Goal: Task Accomplishment & Management: Use online tool/utility

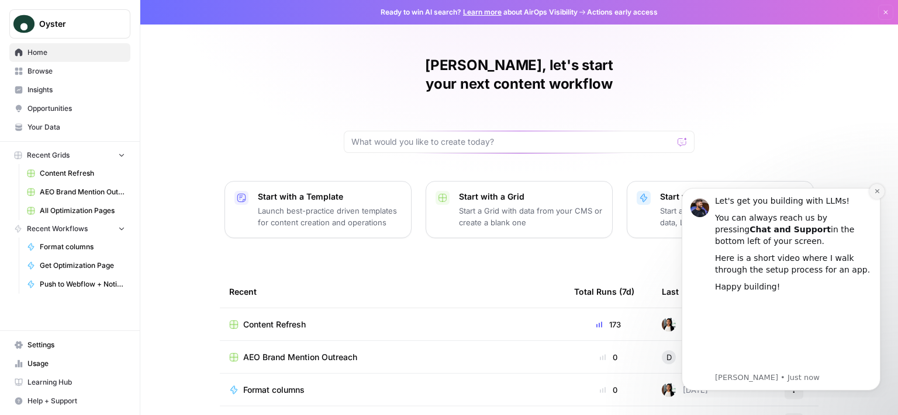
click at [879, 196] on button "Dismiss notification" at bounding box center [876, 191] width 15 height 15
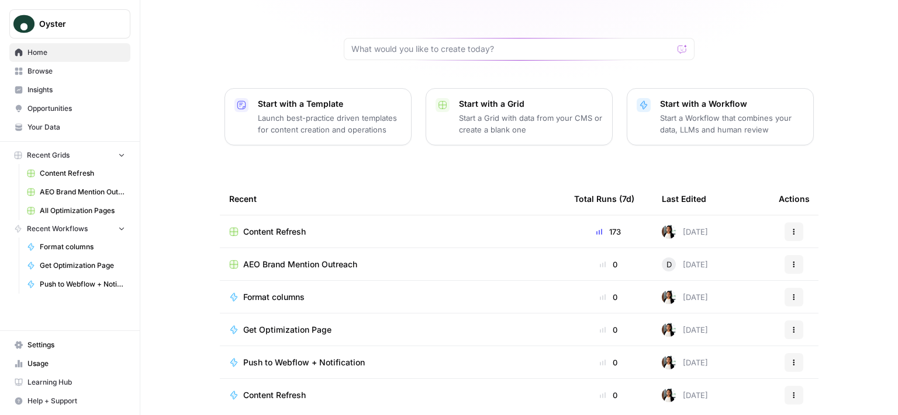
scroll to position [122, 0]
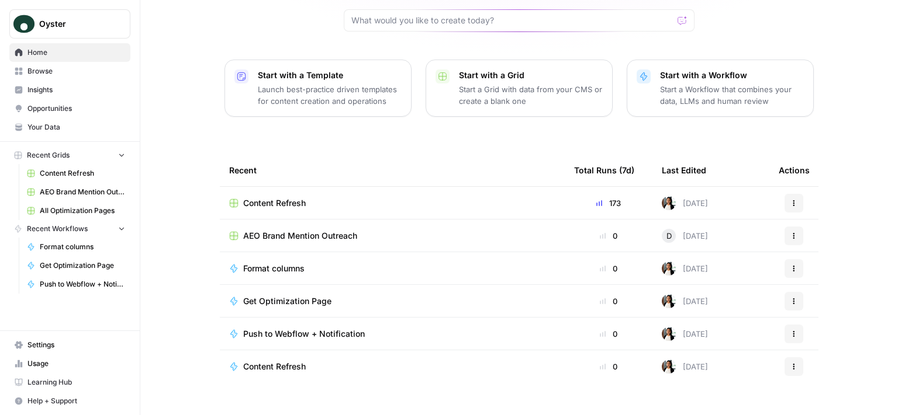
click at [279, 198] on span "Content Refresh" at bounding box center [274, 204] width 63 height 12
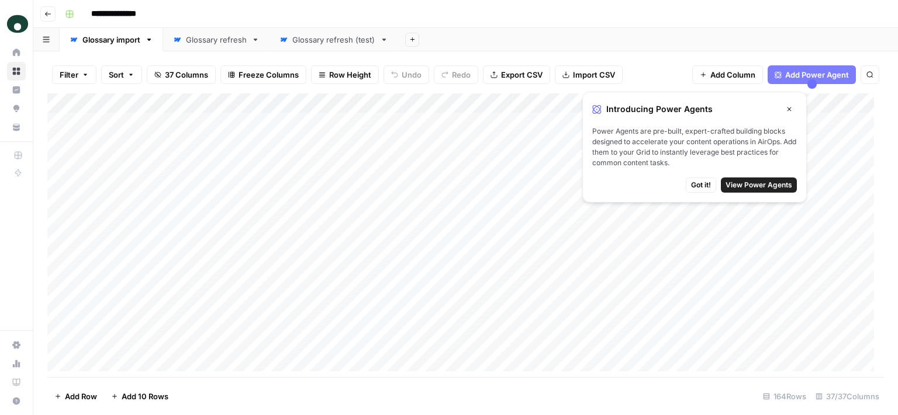
click at [788, 113] on button "Close" at bounding box center [788, 109] width 15 height 15
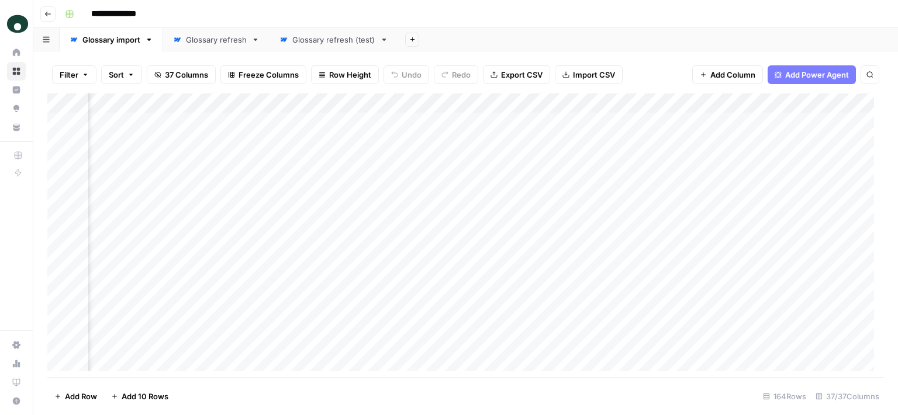
scroll to position [0, 1180]
click at [694, 122] on div "Add Column" at bounding box center [465, 238] width 836 height 288
click at [694, 117] on div "Add Column" at bounding box center [465, 238] width 836 height 288
click at [676, 117] on div "Add Column" at bounding box center [465, 238] width 836 height 288
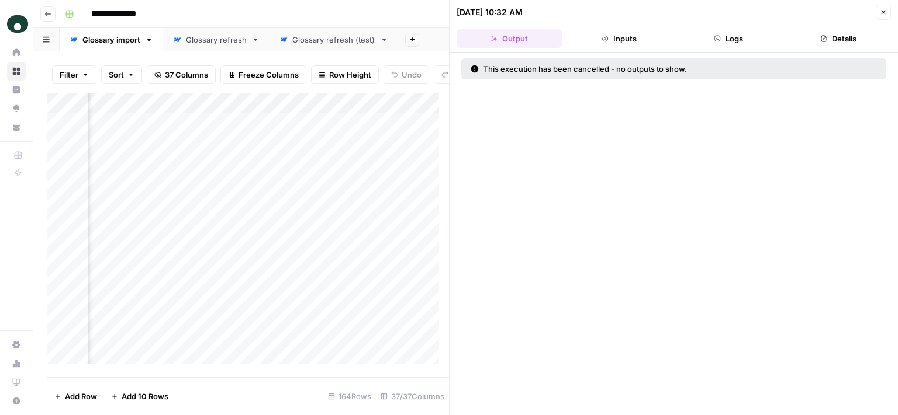
click at [885, 14] on icon "button" at bounding box center [882, 12] width 7 height 7
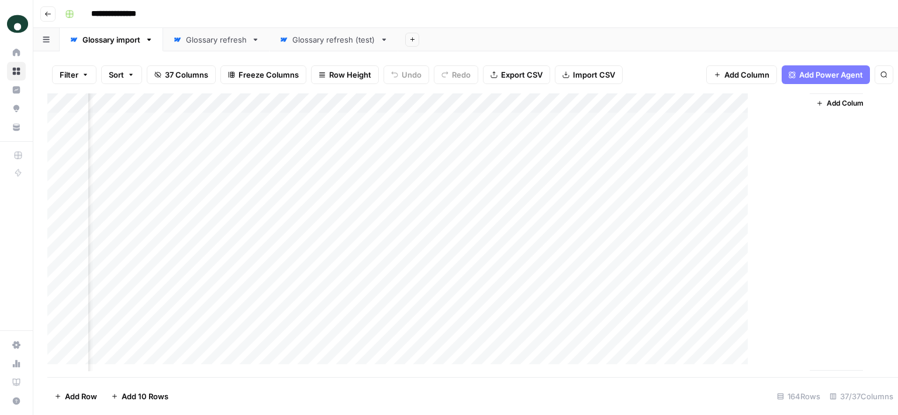
scroll to position [0, 5386]
click at [621, 120] on div "Add Column" at bounding box center [465, 238] width 836 height 288
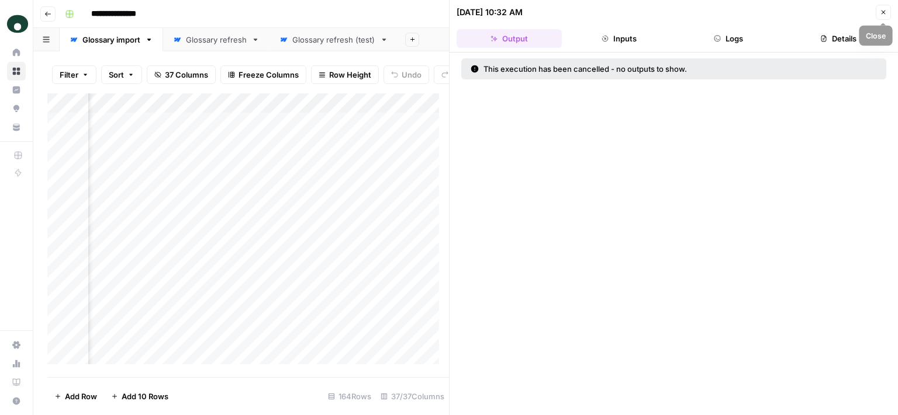
click at [885, 6] on button "Close" at bounding box center [882, 12] width 15 height 15
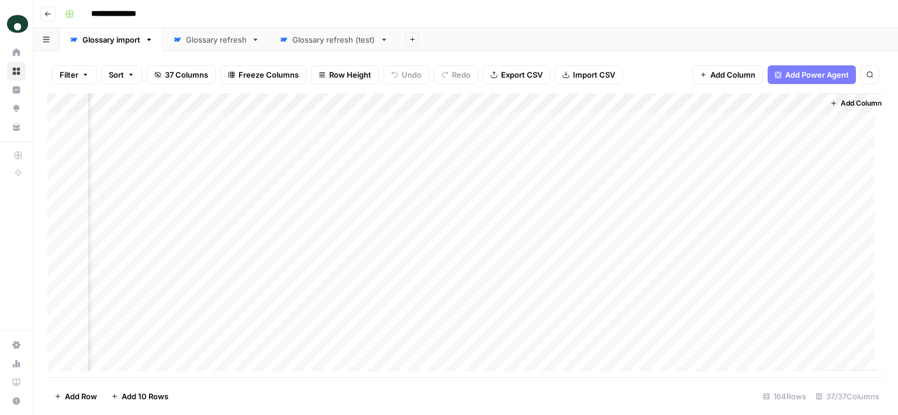
click at [592, 120] on div "Add Column" at bounding box center [465, 238] width 836 height 288
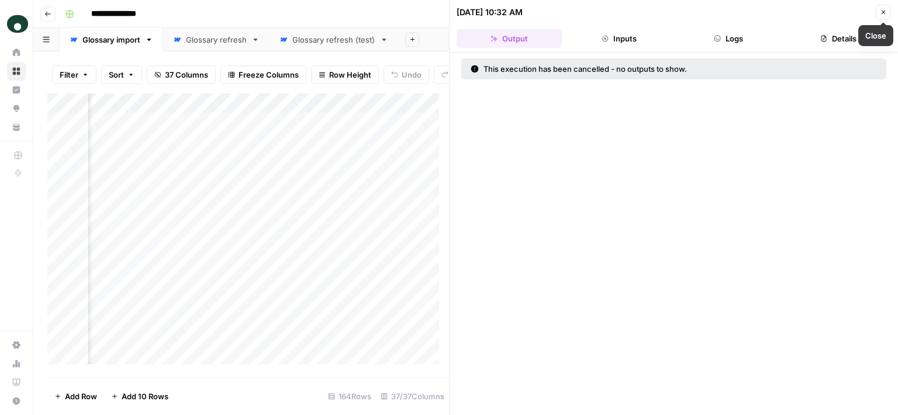
click at [882, 18] on button "Close" at bounding box center [882, 12] width 15 height 15
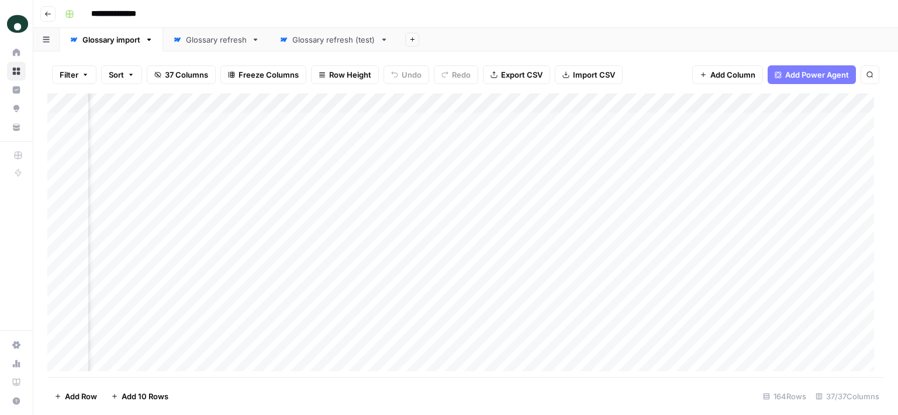
scroll to position [0, 5400]
click at [678, 157] on div "Add Column" at bounding box center [465, 238] width 836 height 288
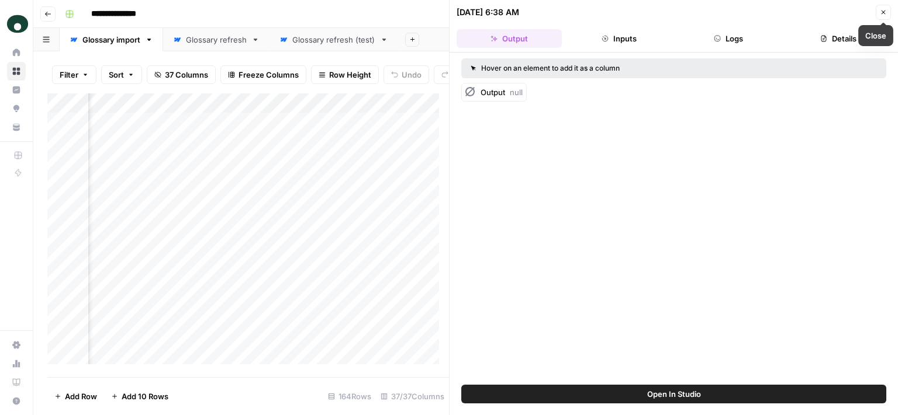
click at [884, 11] on icon "button" at bounding box center [882, 12] width 7 height 7
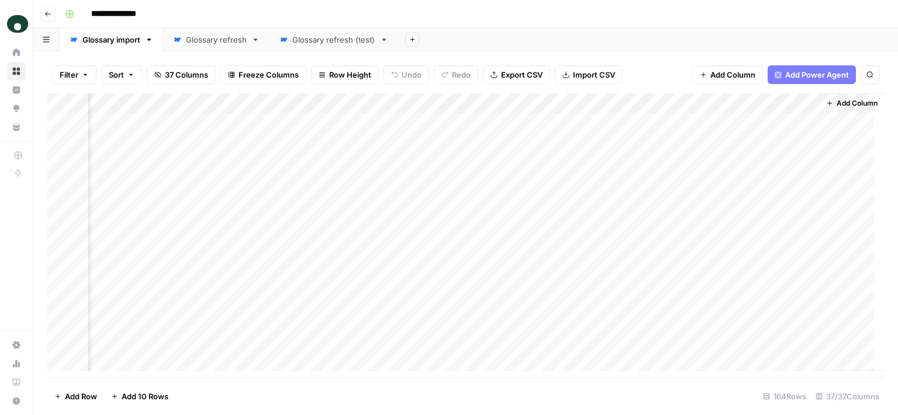
scroll to position [29, 5400]
click at [631, 130] on div "Add Column" at bounding box center [465, 238] width 836 height 288
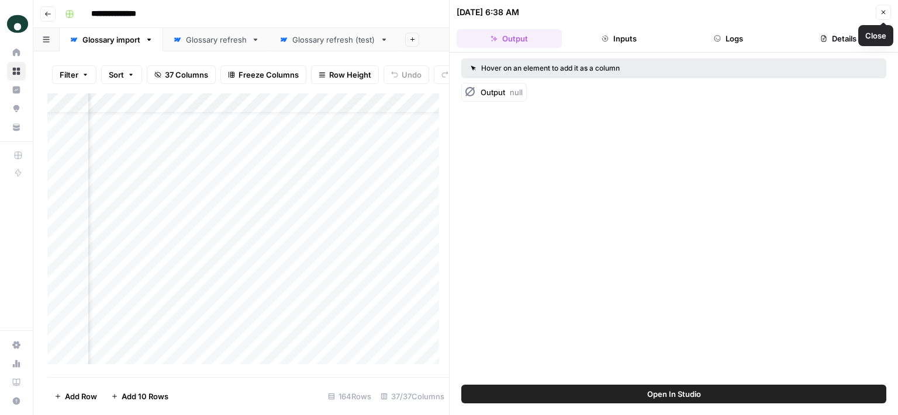
click at [882, 11] on icon "button" at bounding box center [882, 12] width 7 height 7
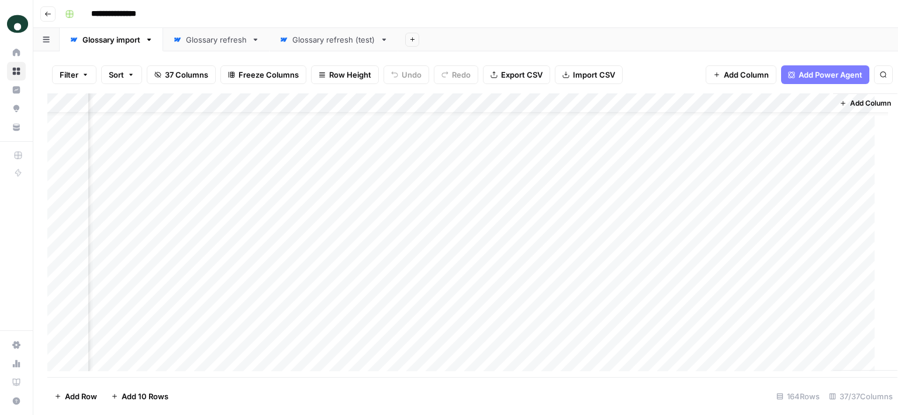
scroll to position [29, 5386]
click at [687, 127] on div "Add Column" at bounding box center [465, 238] width 836 height 288
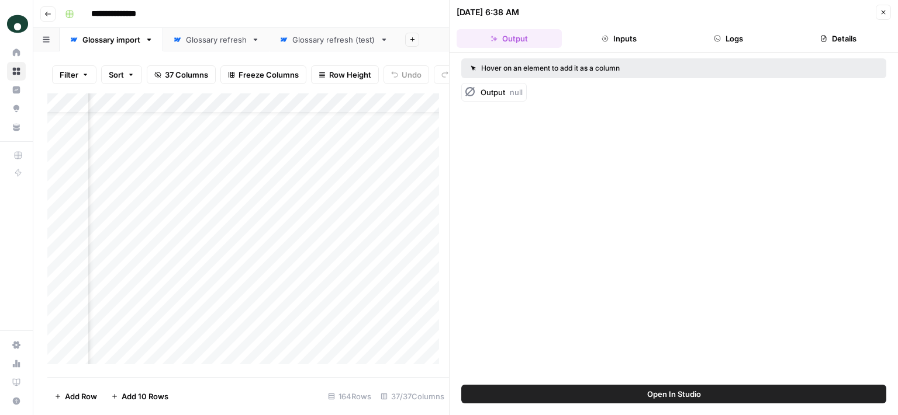
click at [887, 11] on icon "button" at bounding box center [882, 12] width 7 height 7
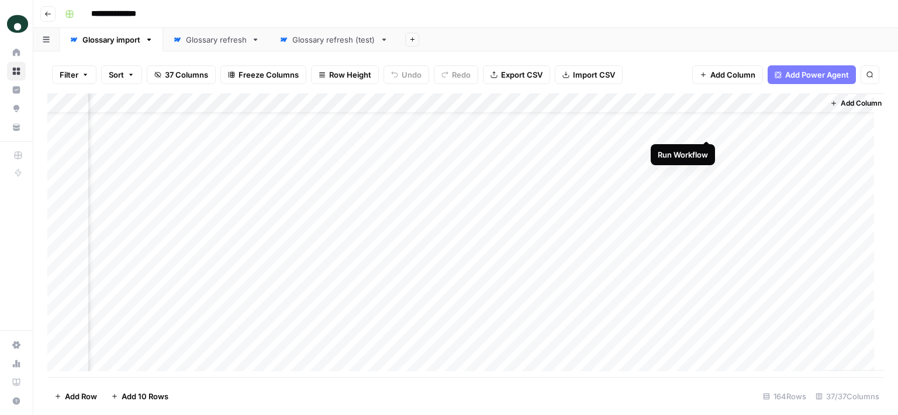
scroll to position [0, 5386]
click at [708, 118] on div "Add Column" at bounding box center [465, 238] width 836 height 288
click at [706, 116] on div "Add Column" at bounding box center [465, 238] width 836 height 288
